Goal: Task Accomplishment & Management: Manage account settings

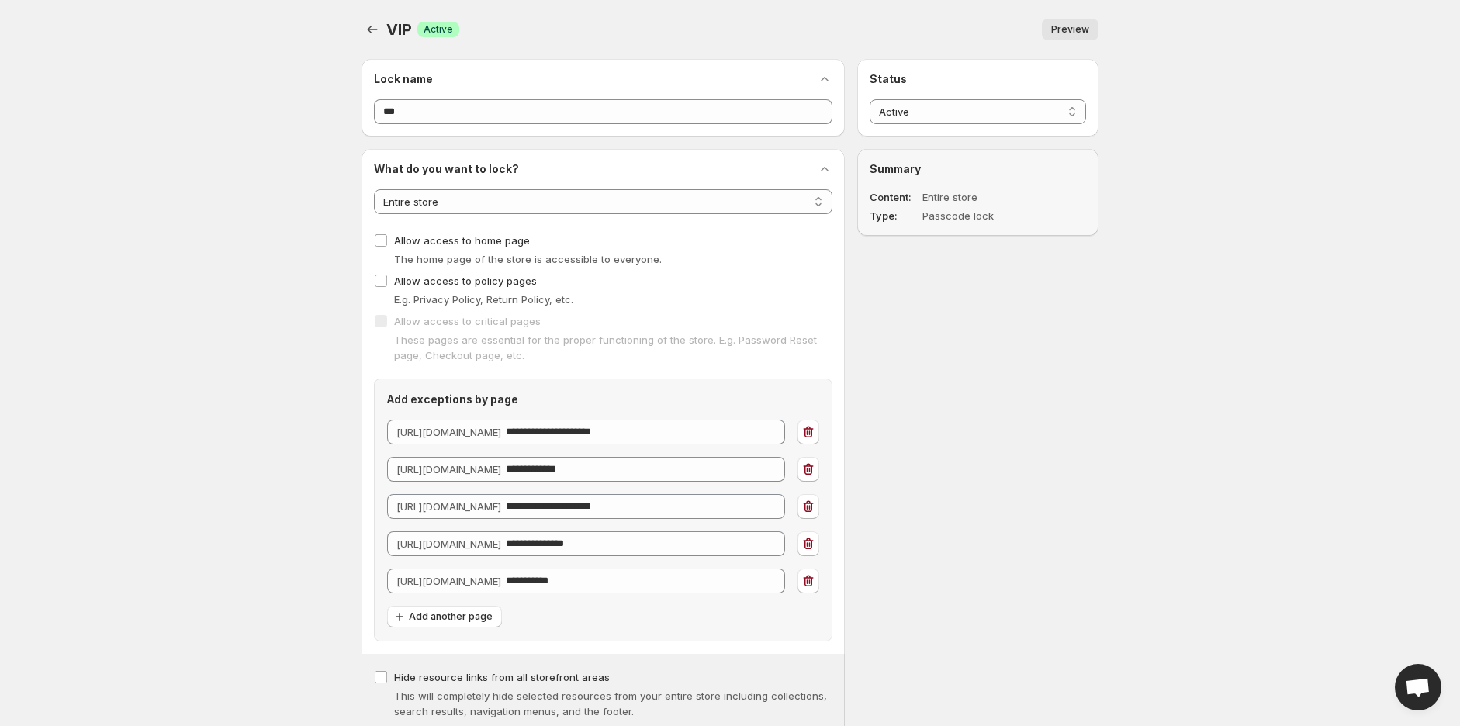
select select "******"
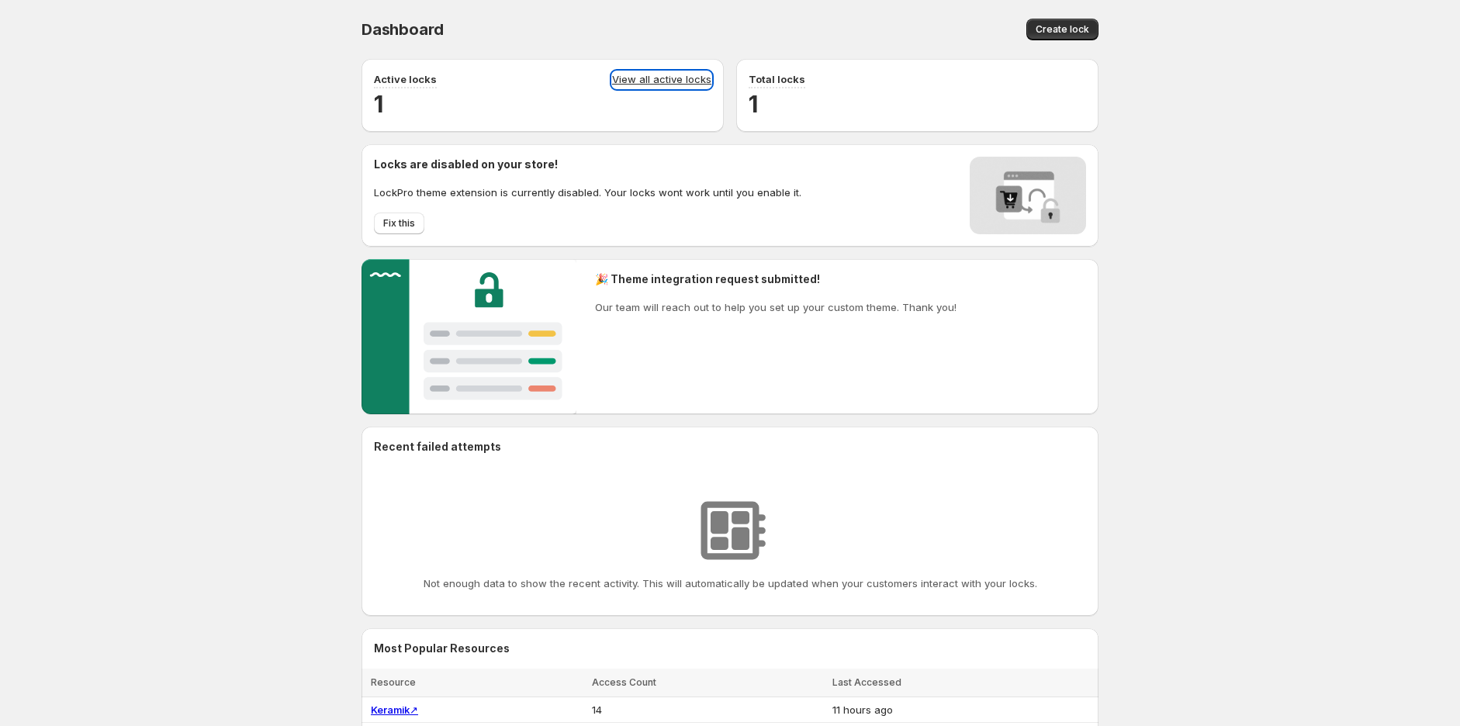
click at [683, 82] on link "View all active locks" at bounding box center [661, 79] width 99 height 17
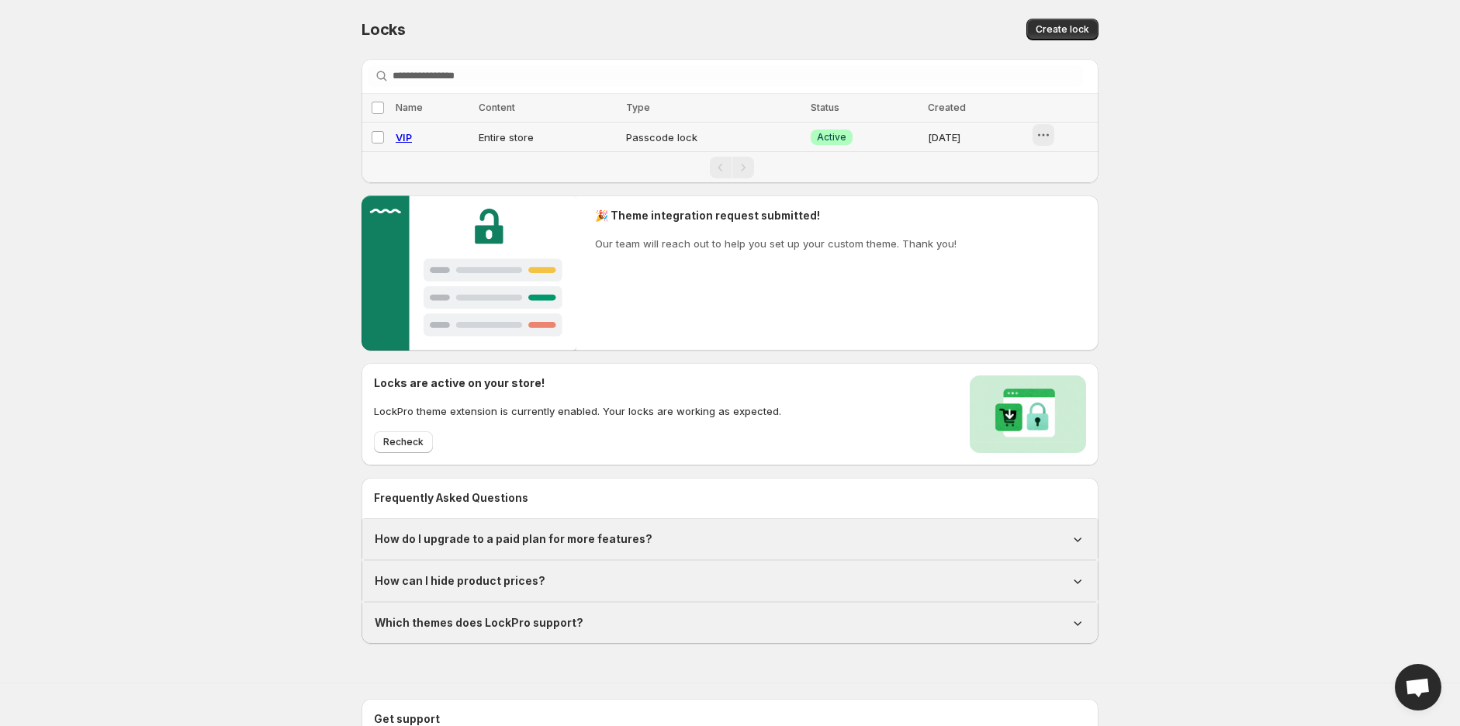
click at [1044, 138] on icon "button" at bounding box center [1044, 135] width 16 height 16
click at [1033, 157] on button "Preview" at bounding box center [1065, 168] width 68 height 25
click at [406, 139] on span "VIP" at bounding box center [404, 137] width 16 height 12
select select "******"
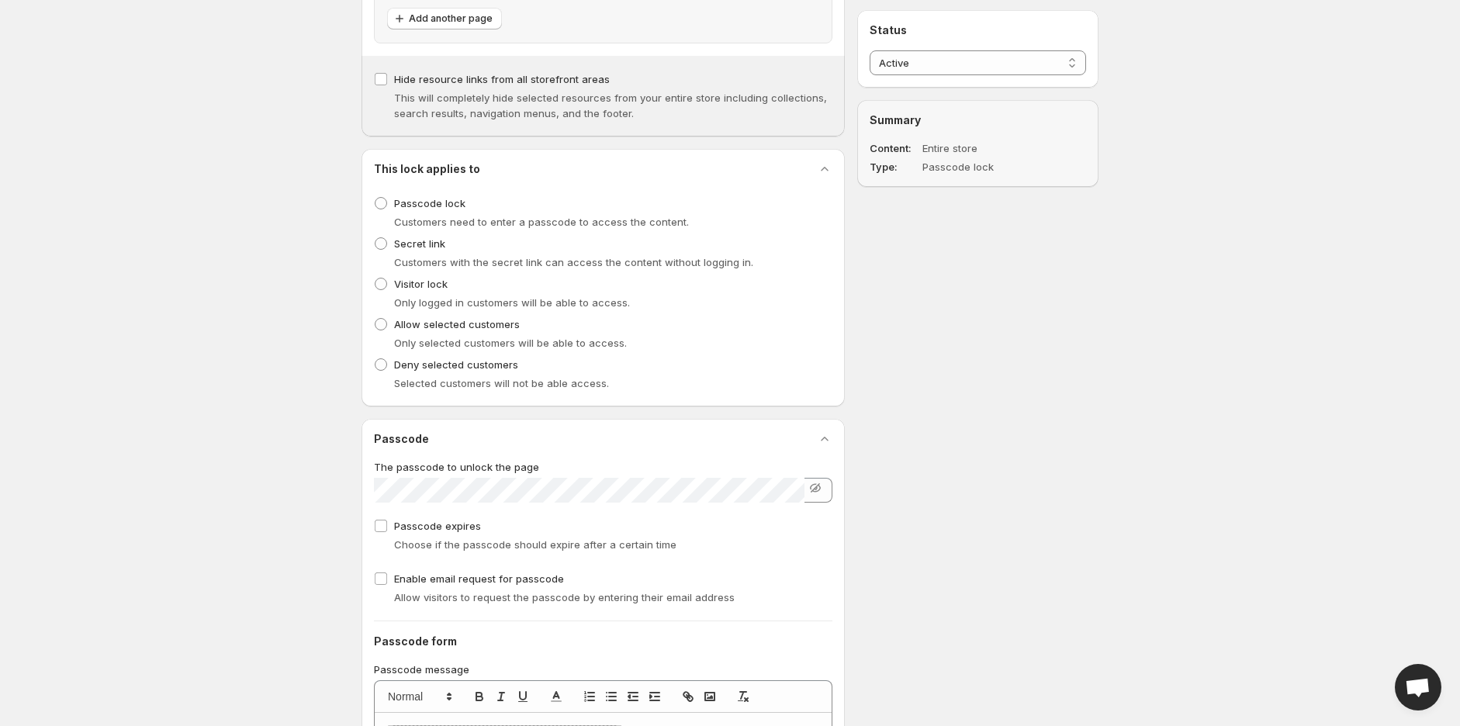
scroll to position [776, 0]
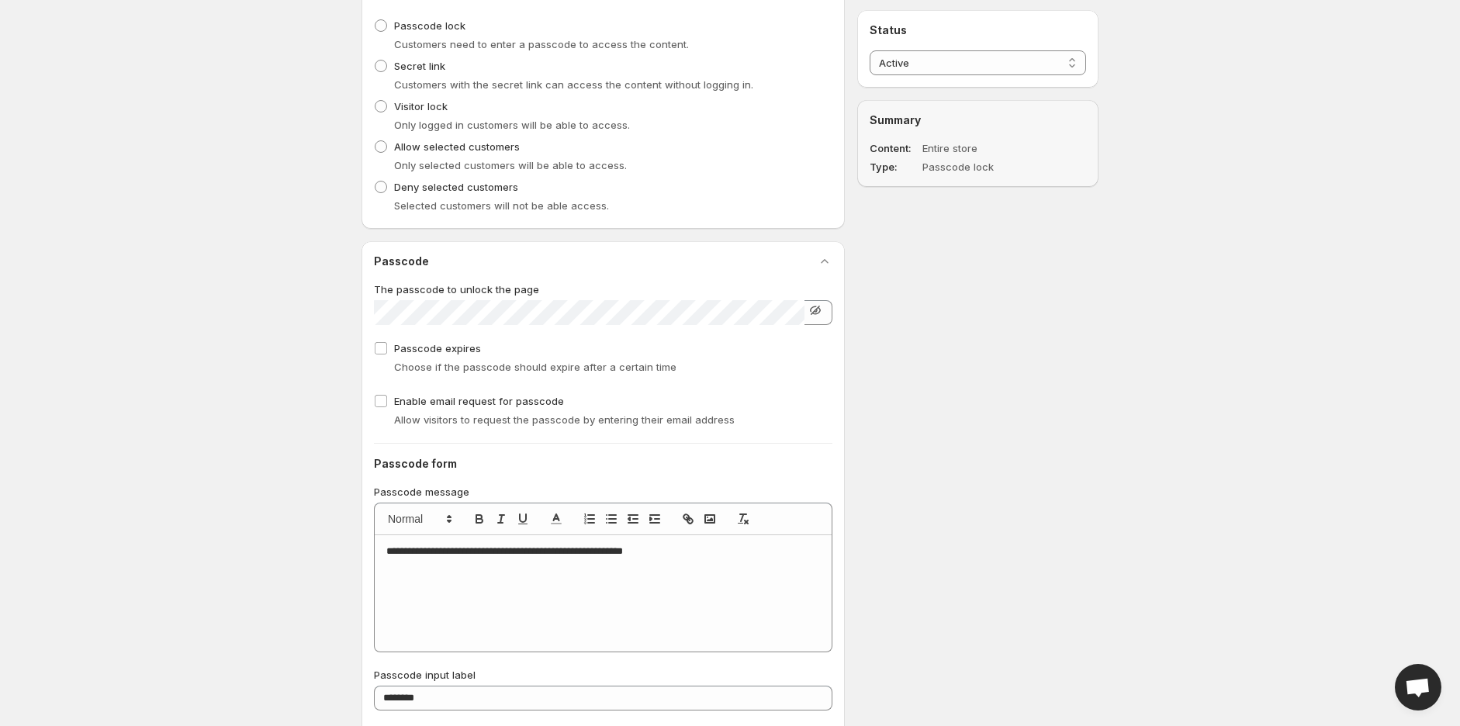
click at [819, 313] on icon "button" at bounding box center [816, 311] width 16 height 16
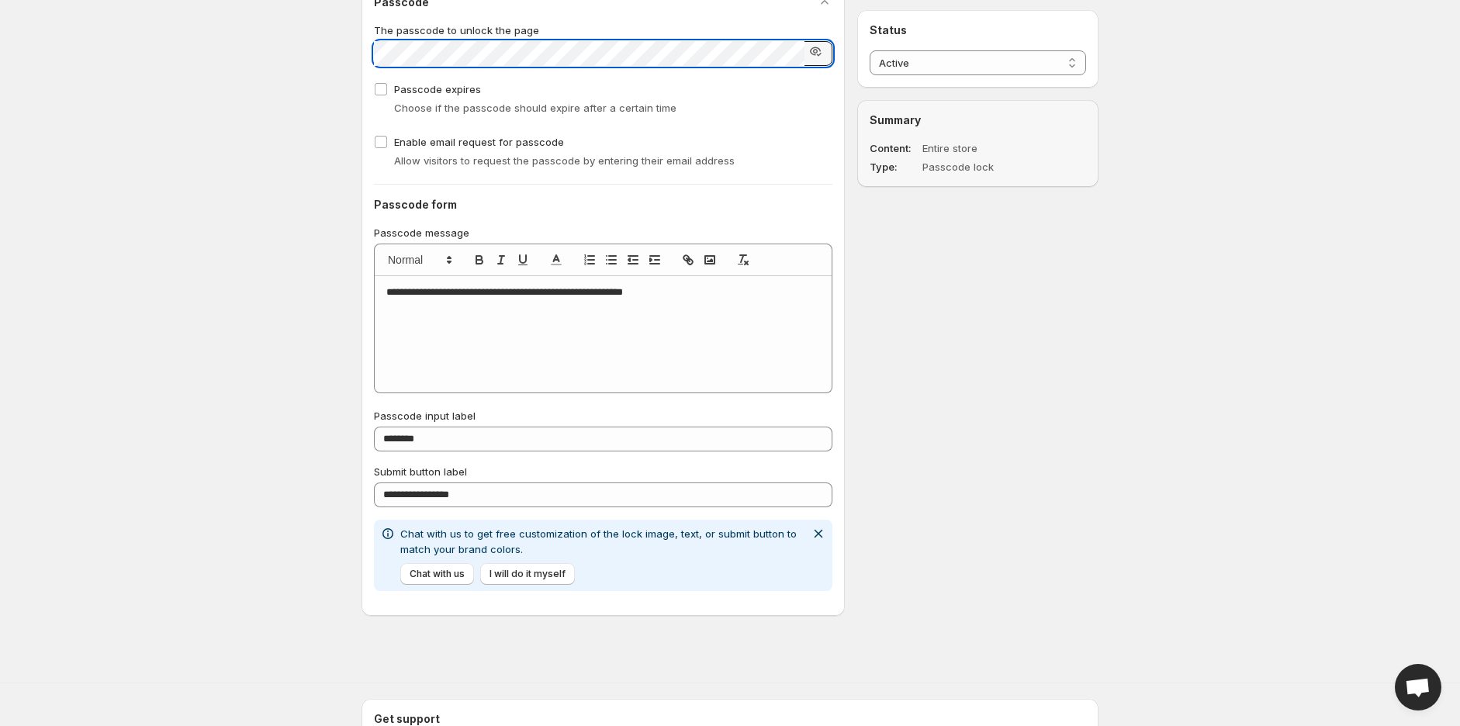
scroll to position [1160, 0]
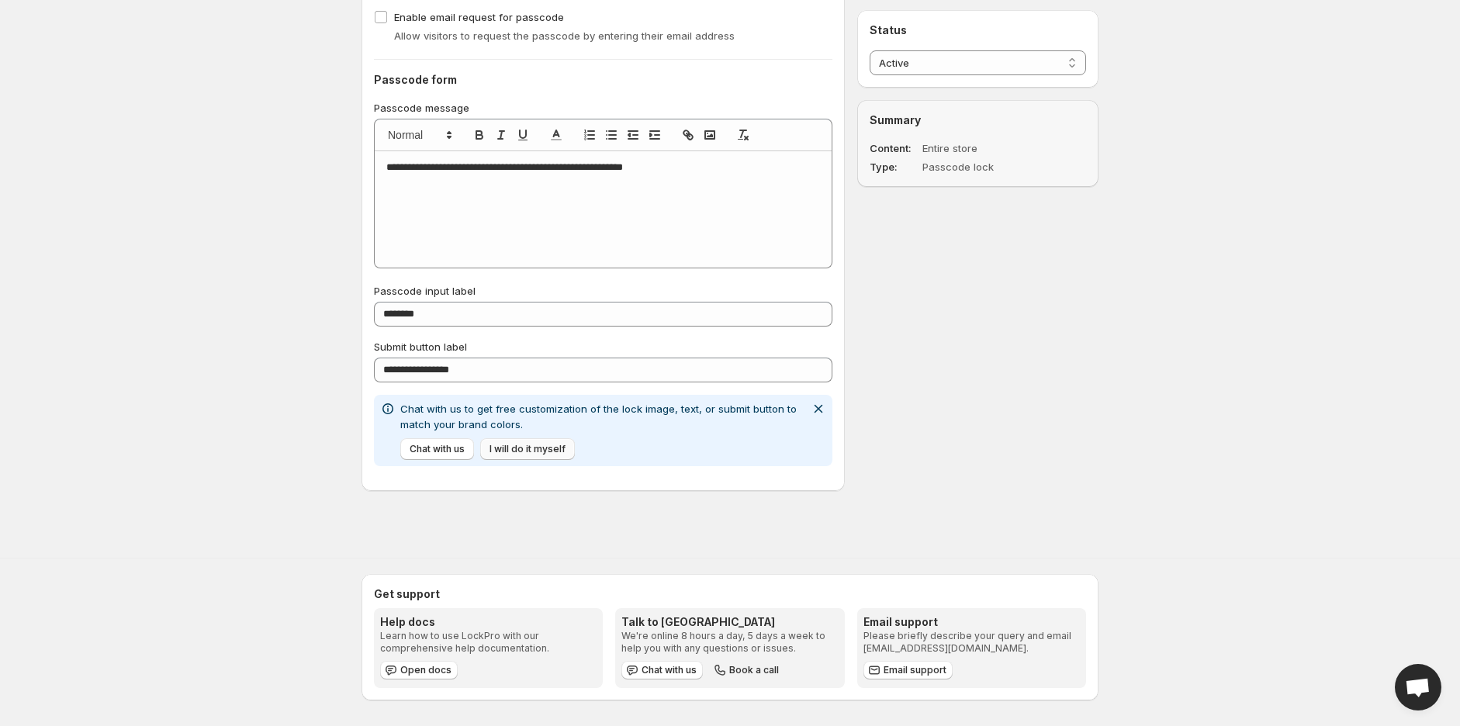
click at [517, 444] on span "I will do it myself" at bounding box center [527, 449] width 76 height 12
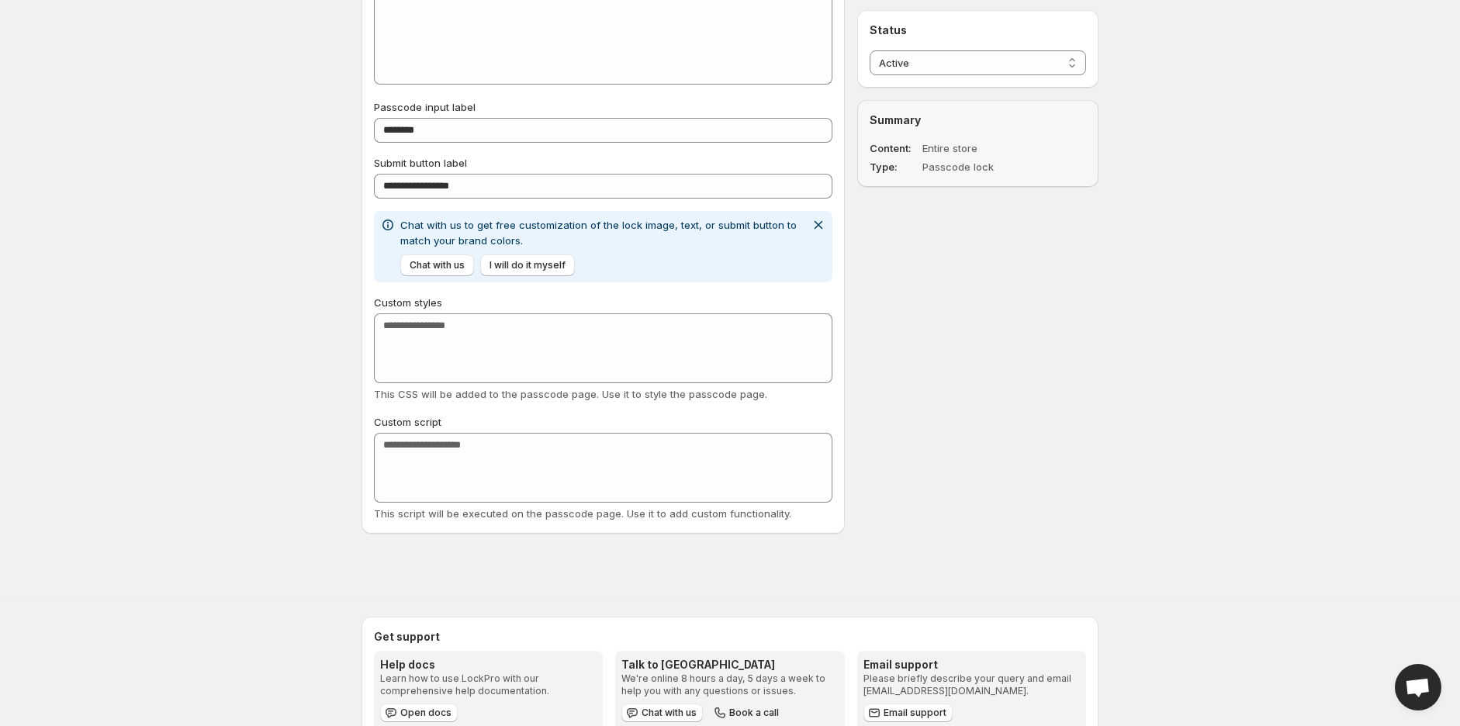
scroll to position [1300, 0]
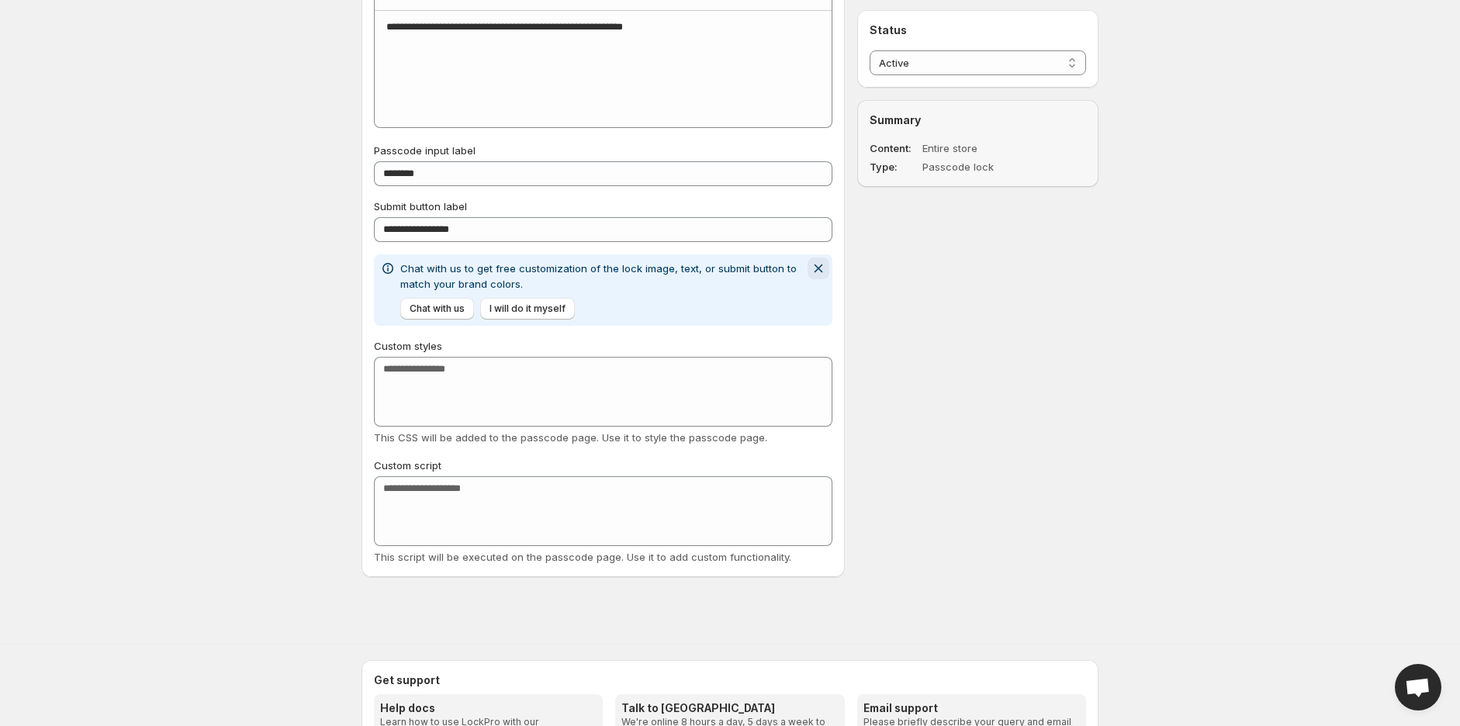
click at [822, 267] on icon "Dismiss notification" at bounding box center [819, 269] width 16 height 16
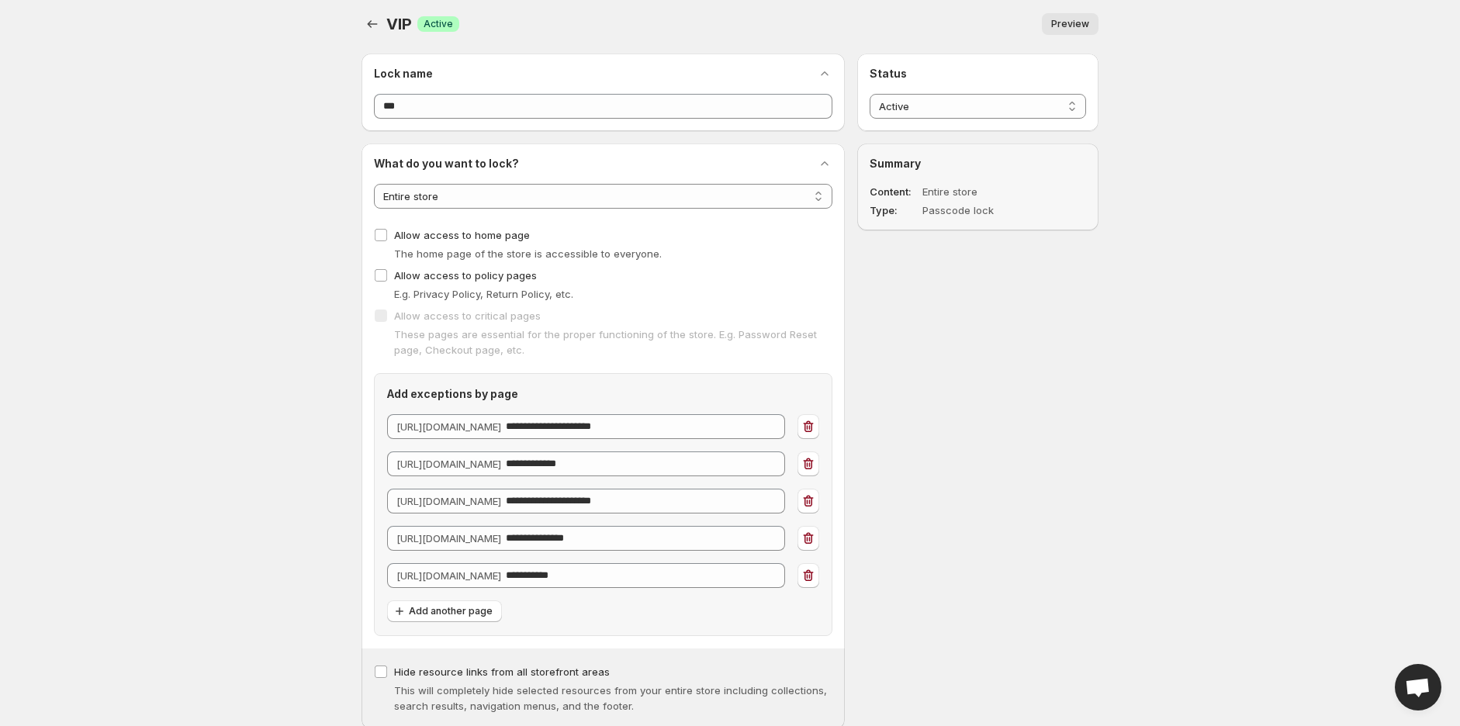
scroll to position [0, 0]
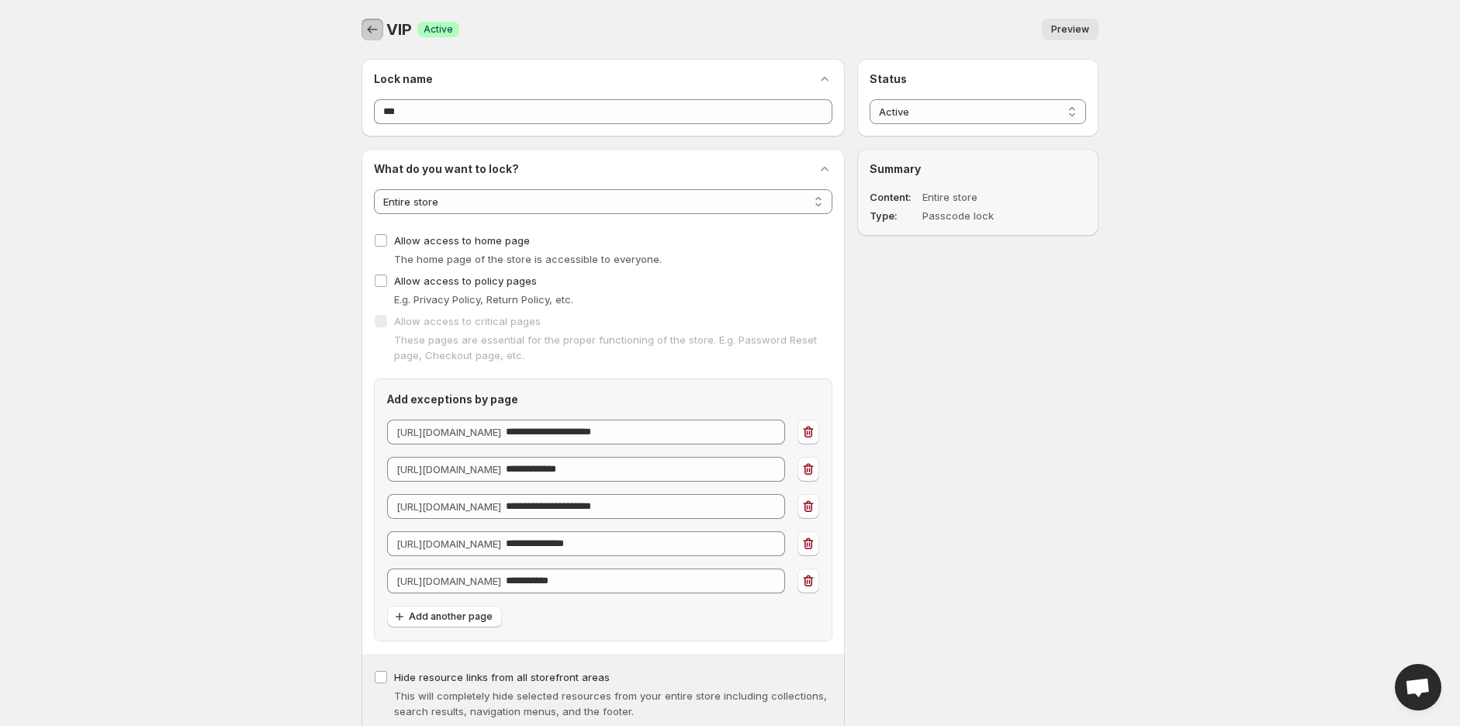
click at [368, 23] on icon "Back" at bounding box center [373, 30] width 16 height 16
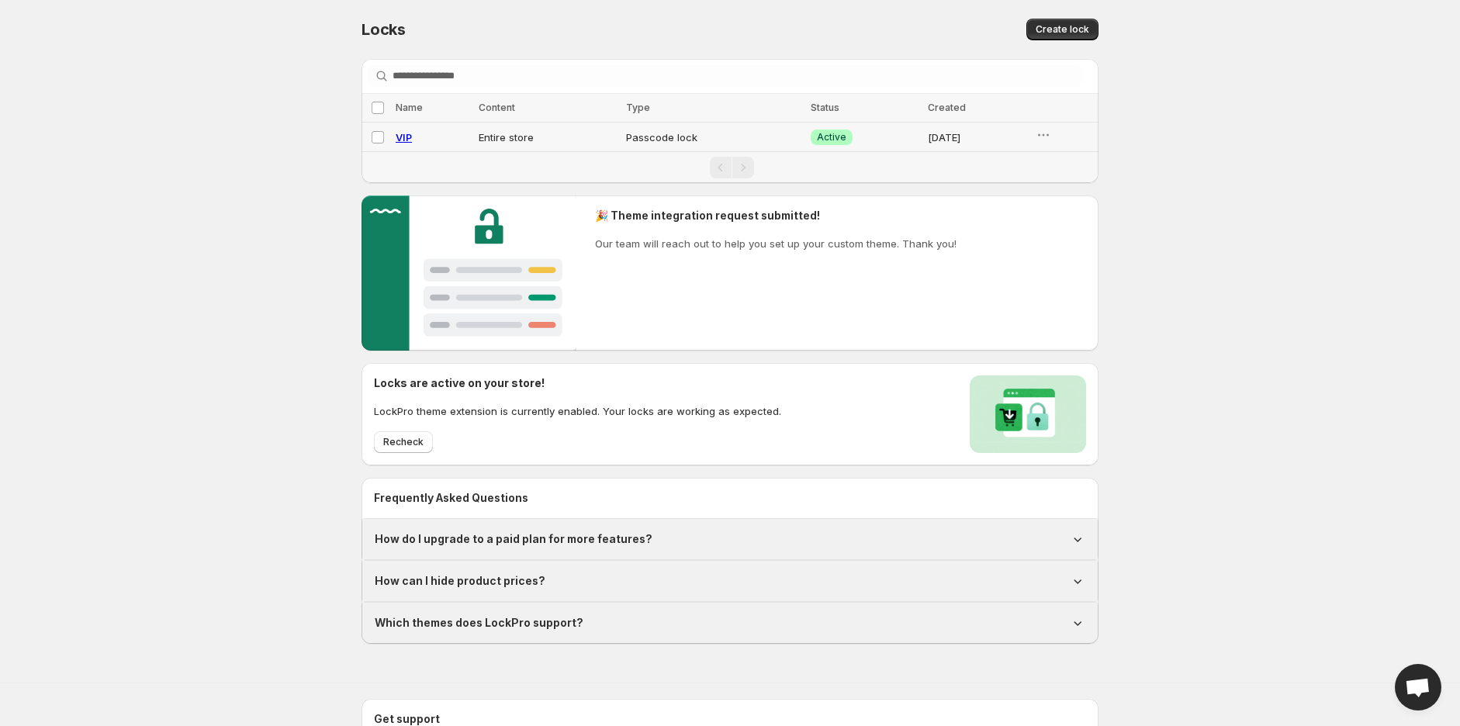
click at [407, 138] on span "VIP" at bounding box center [404, 137] width 16 height 12
select select "******"
